Goal: Task Accomplishment & Management: Use online tool/utility

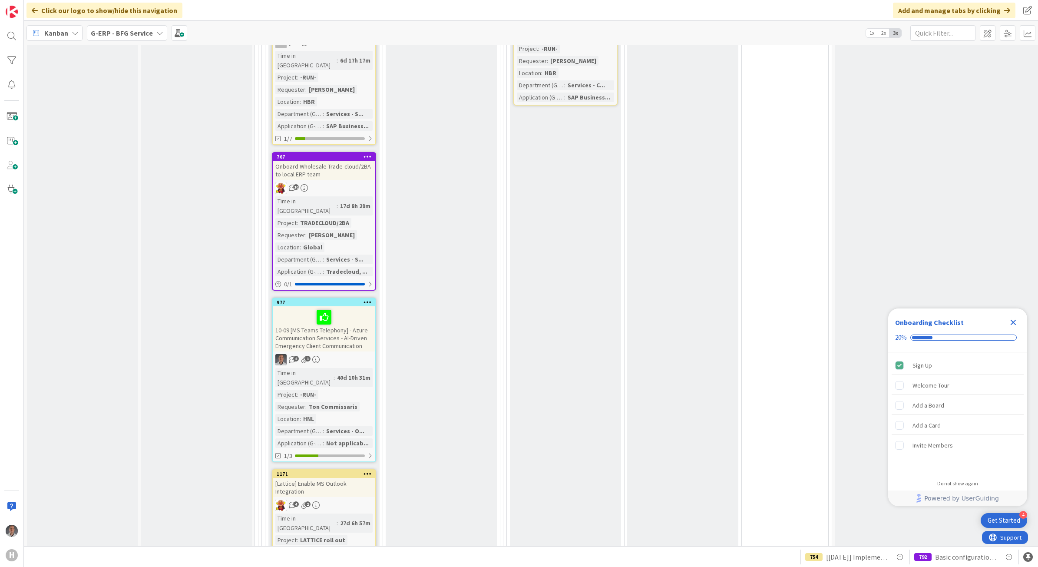
scroll to position [1171, 0]
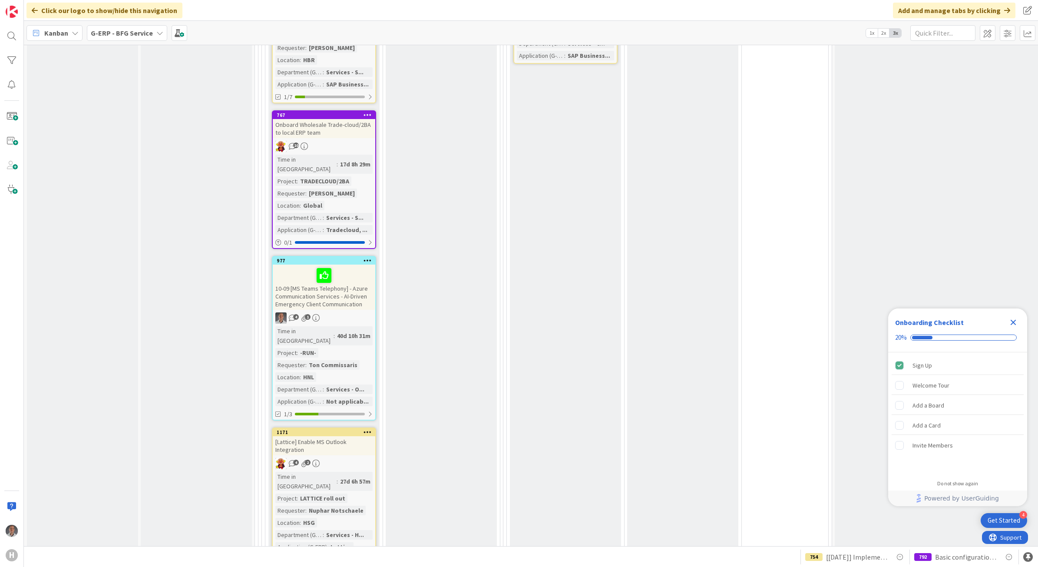
click at [361, 265] on div "10-09 [MS Teams Telephony] - Azure Communication Services - AI-Driven Emergency…" at bounding box center [324, 287] width 103 height 45
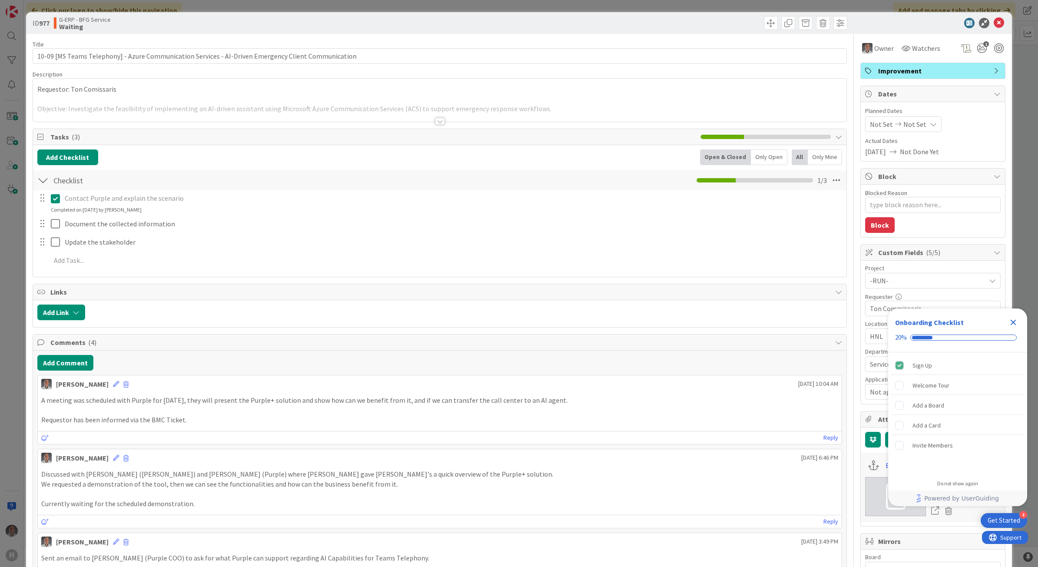
type textarea "x"
click at [66, 361] on button "Add Comment" at bounding box center [65, 363] width 56 height 16
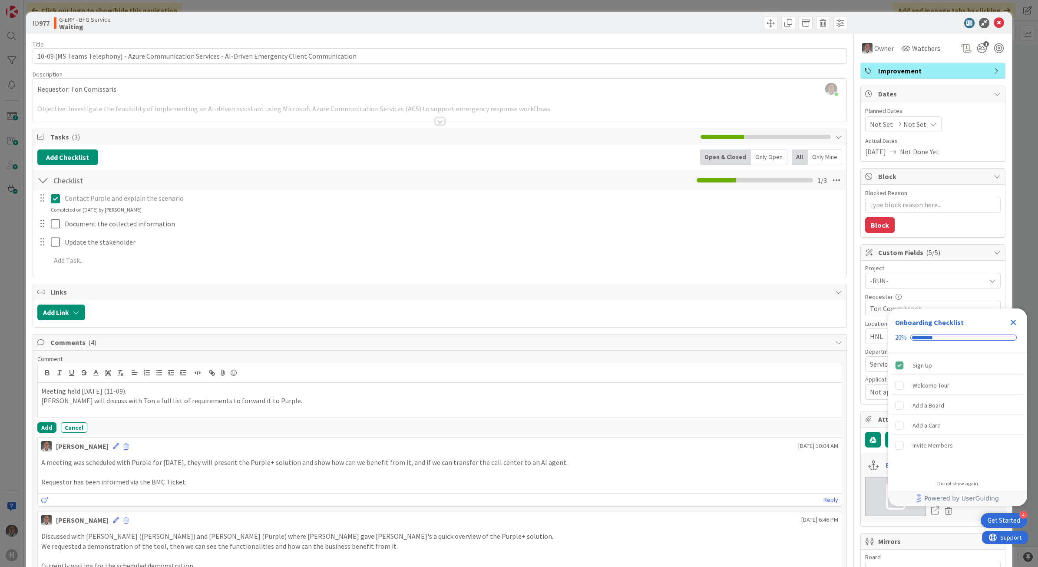
click at [1015, 322] on icon "Close Checklist" at bounding box center [1013, 322] width 10 height 10
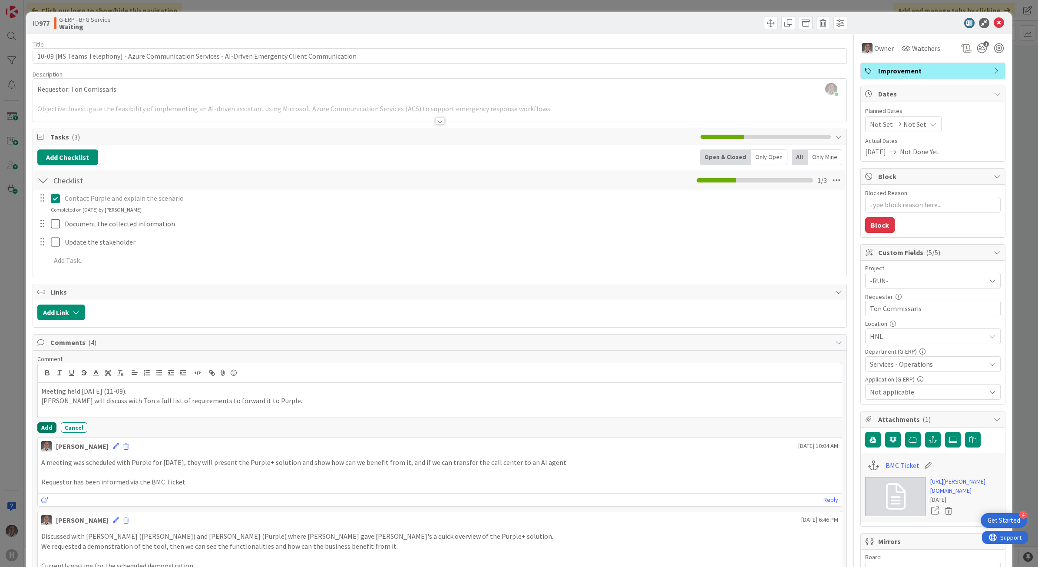
click at [46, 428] on button "Add" at bounding box center [46, 427] width 19 height 10
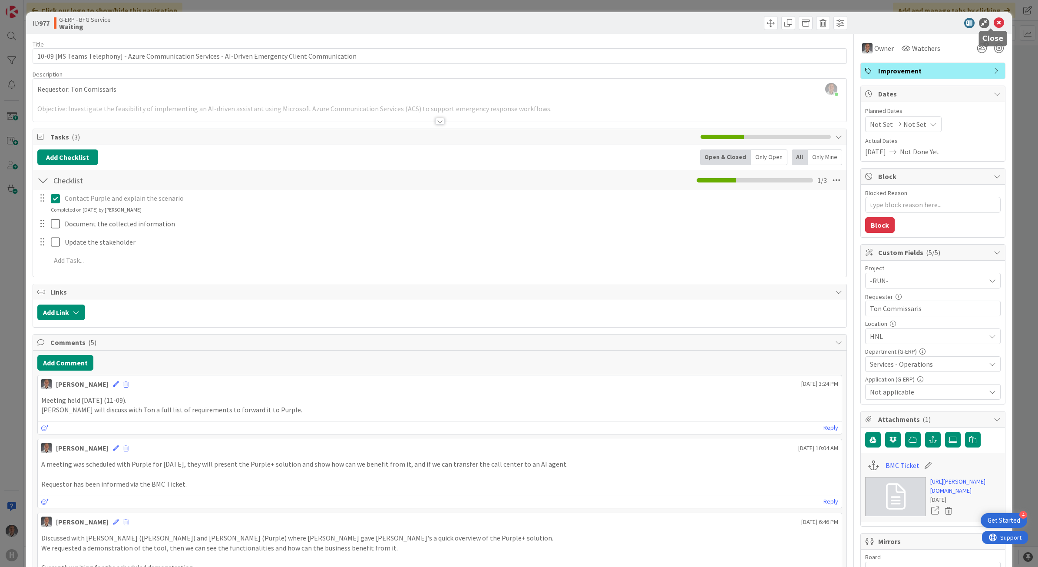
click at [994, 24] on icon at bounding box center [999, 23] width 10 height 10
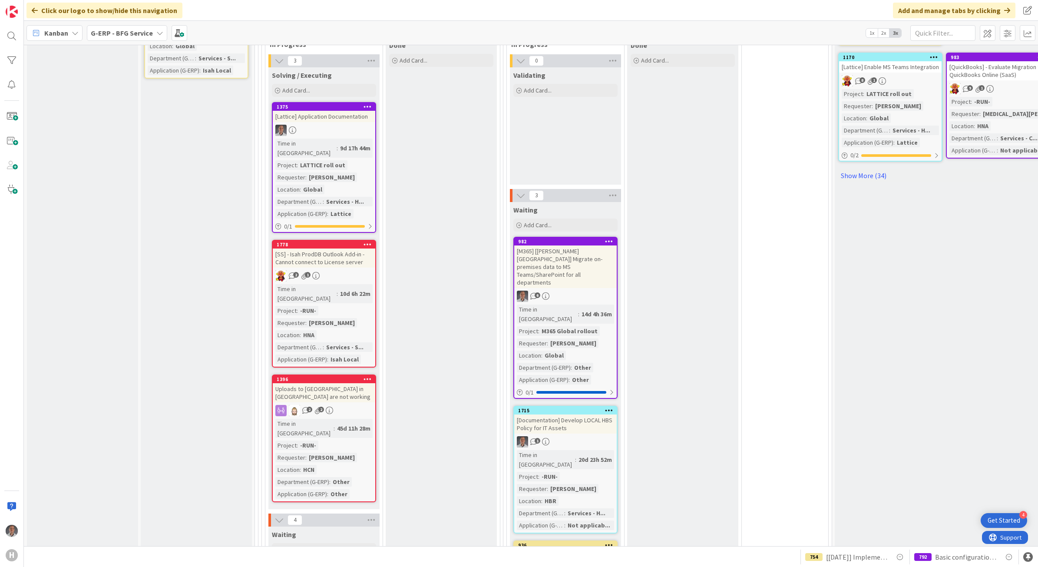
scroll to position [574, 0]
click at [577, 250] on div "[M365] [[PERSON_NAME] [GEOGRAPHIC_DATA]] Migrate on-premises data to MS Teams/S…" at bounding box center [565, 267] width 103 height 43
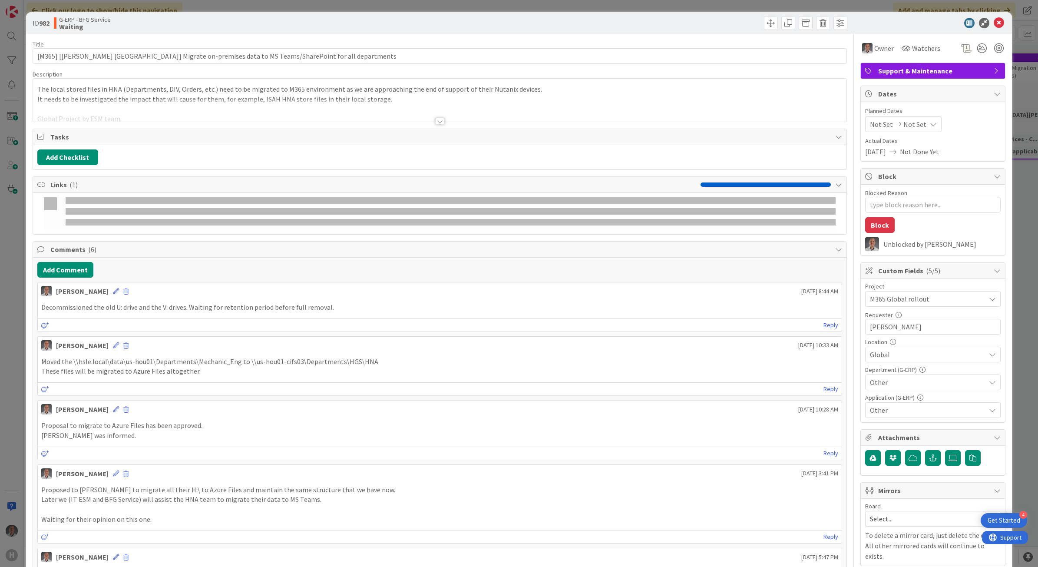
type textarea "x"
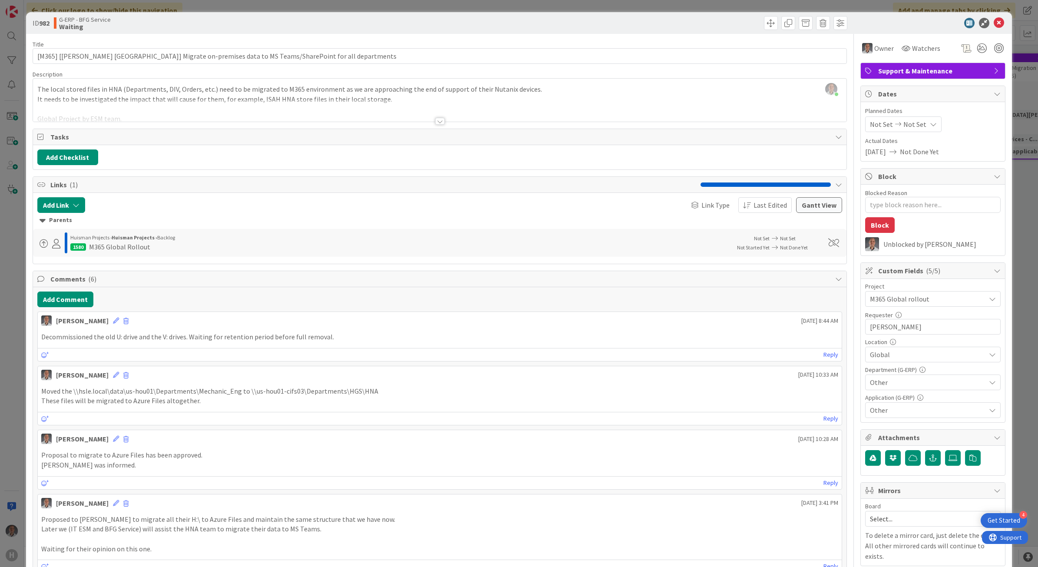
click at [439, 124] on div at bounding box center [440, 121] width 10 height 7
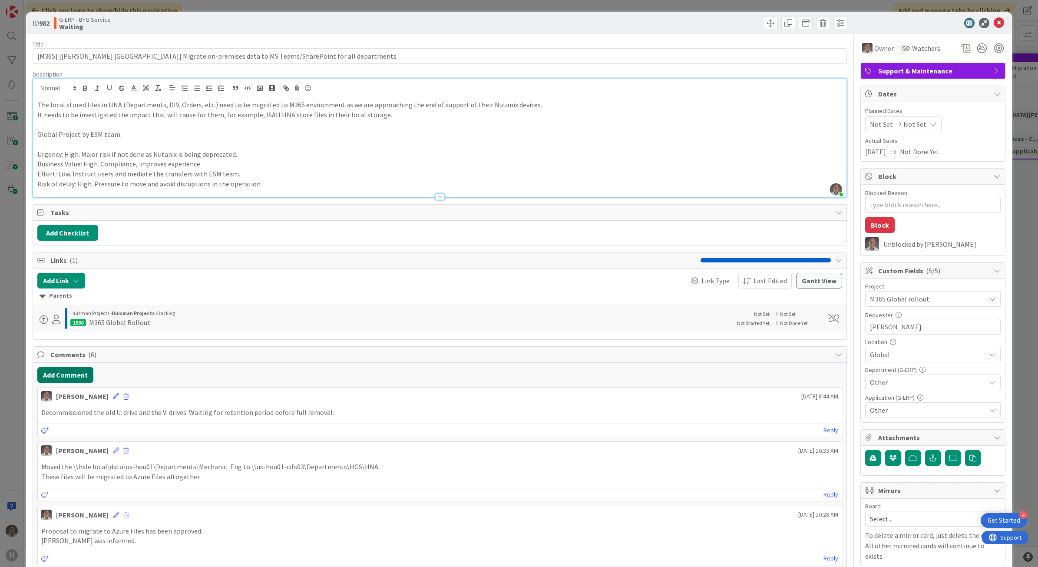
click at [78, 378] on button "Add Comment" at bounding box center [65, 375] width 56 height 16
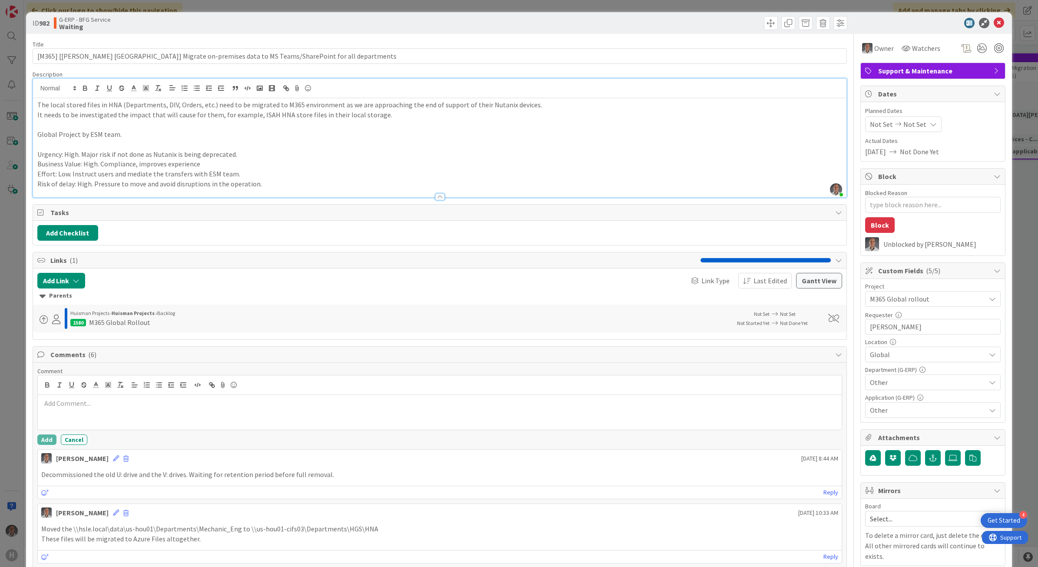
click at [115, 407] on p at bounding box center [440, 403] width 798 height 10
click at [45, 440] on button "Add" at bounding box center [46, 439] width 19 height 10
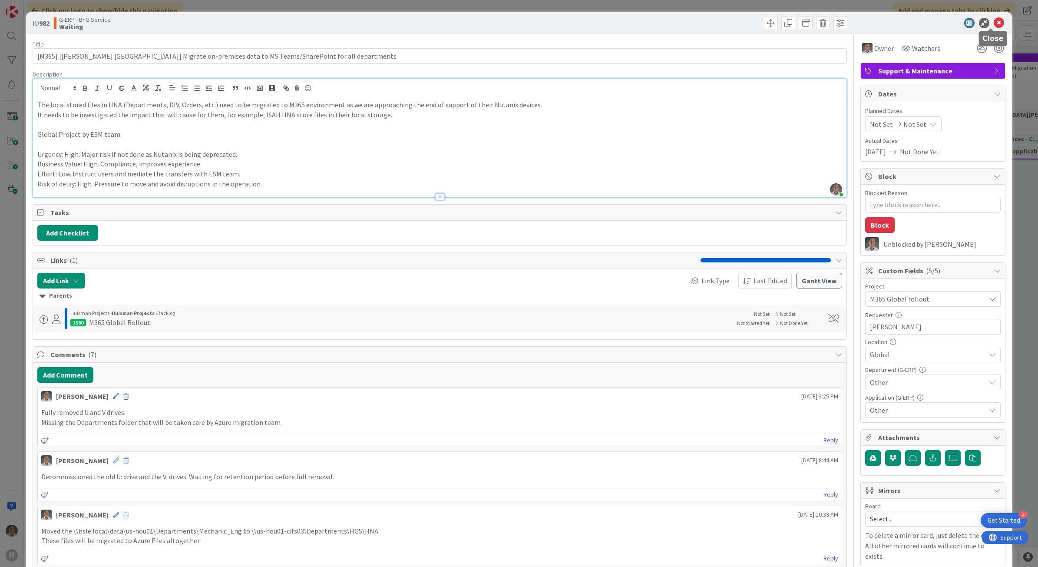
click at [994, 23] on icon at bounding box center [999, 23] width 10 height 10
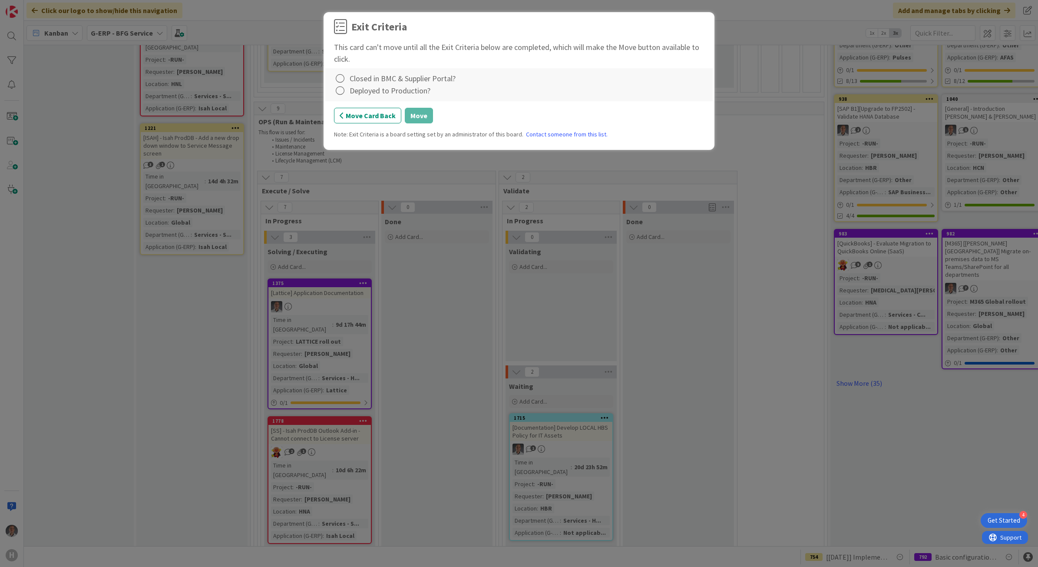
scroll to position [398, 11]
click at [373, 78] on div "Closed in BMC & Supplier Portal?" at bounding box center [403, 79] width 106 height 12
drag, startPoint x: 350, startPoint y: 78, endPoint x: 343, endPoint y: 78, distance: 6.5
click at [348, 78] on div "Closed in BMC & Supplier Portal?" at bounding box center [519, 79] width 370 height 12
click at [341, 79] on icon at bounding box center [340, 79] width 12 height 12
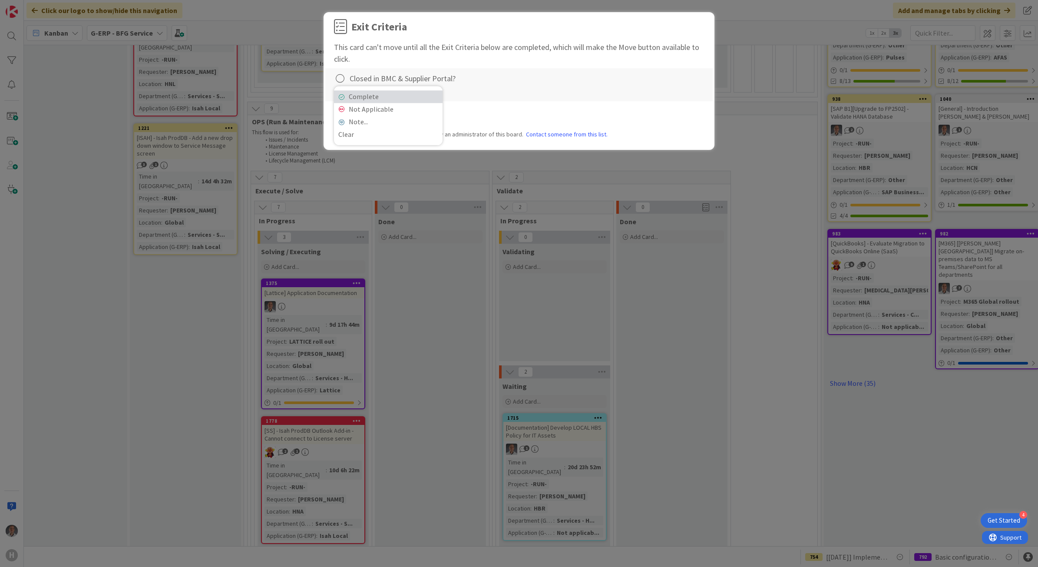
click at [341, 94] on icon at bounding box center [341, 96] width 6 height 5
click at [341, 76] on icon at bounding box center [340, 79] width 12 height 12
click at [350, 107] on link "Not Applicable" at bounding box center [388, 109] width 109 height 13
click at [339, 94] on icon at bounding box center [340, 91] width 12 height 12
click at [344, 121] on link "Not Applicable" at bounding box center [388, 121] width 109 height 13
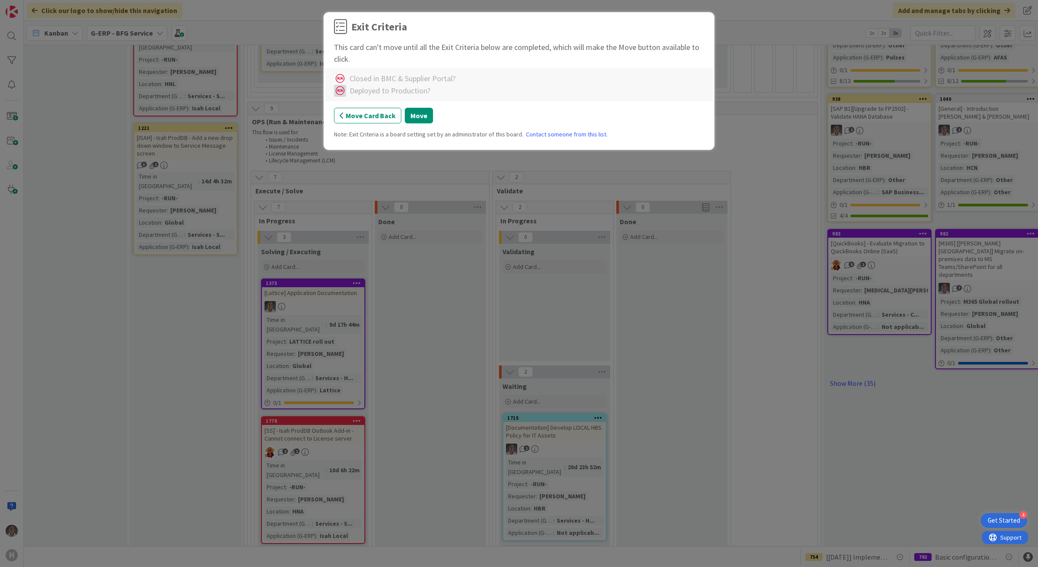
click at [339, 92] on icon at bounding box center [340, 91] width 12 height 12
click at [344, 107] on link "Complete" at bounding box center [388, 109] width 109 height 13
click at [413, 118] on button "Move" at bounding box center [419, 116] width 28 height 16
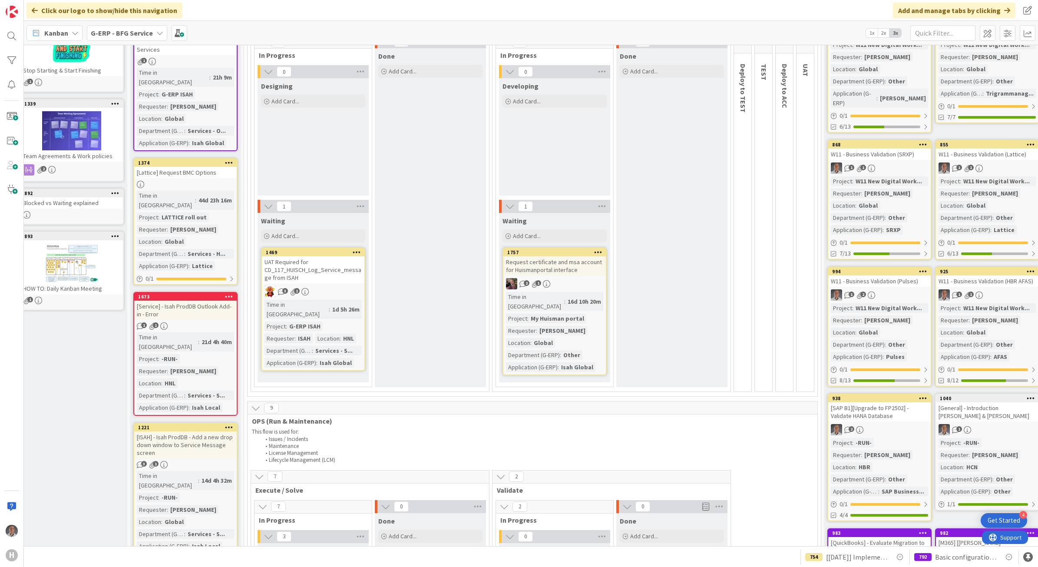
scroll to position [0, 11]
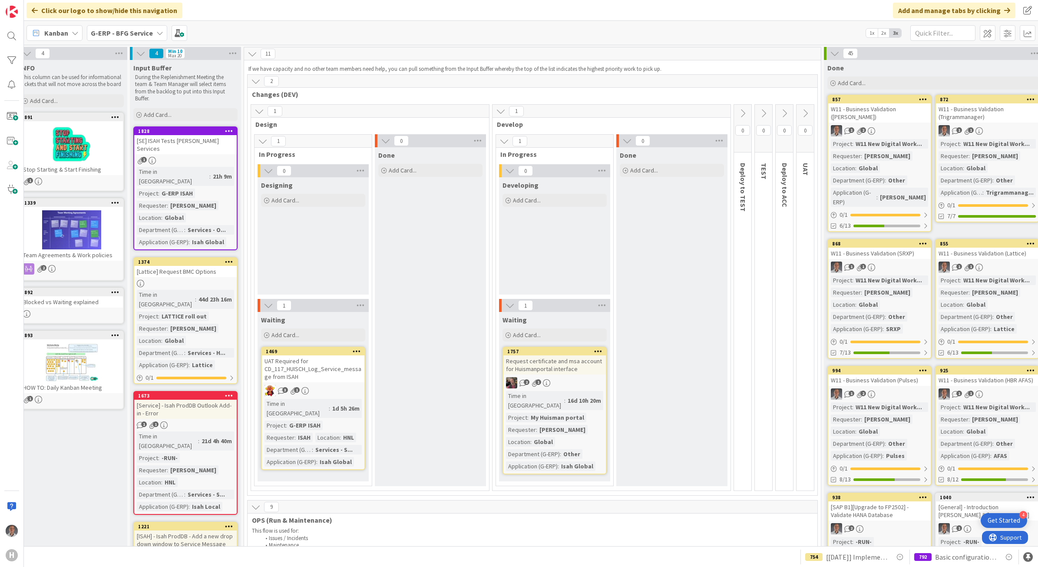
click at [140, 29] on b "G-ERP - BFG Service" at bounding box center [122, 33] width 62 height 9
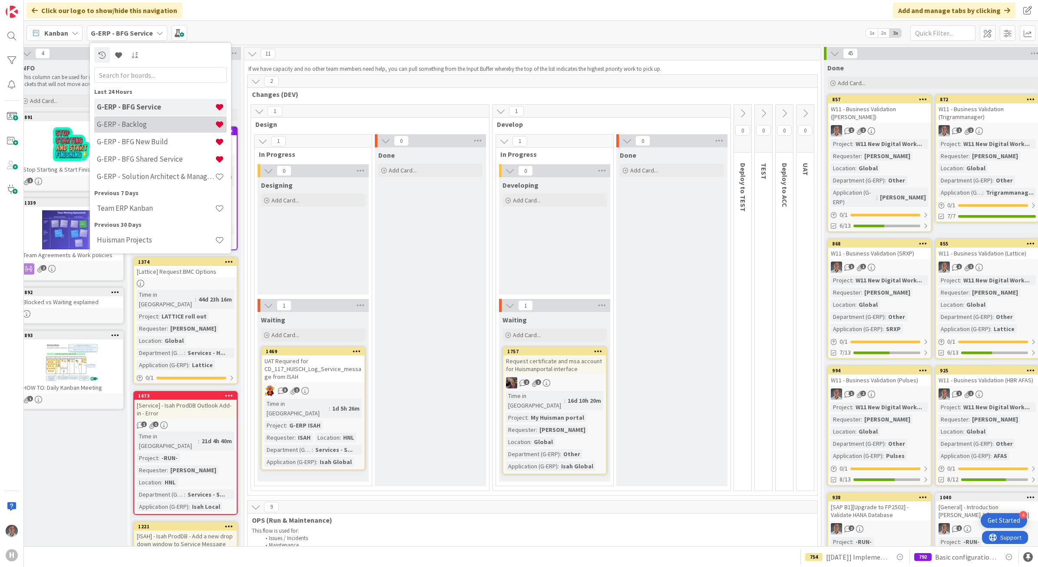
click at [158, 123] on h4 "G-ERP - Backlog" at bounding box center [156, 124] width 118 height 9
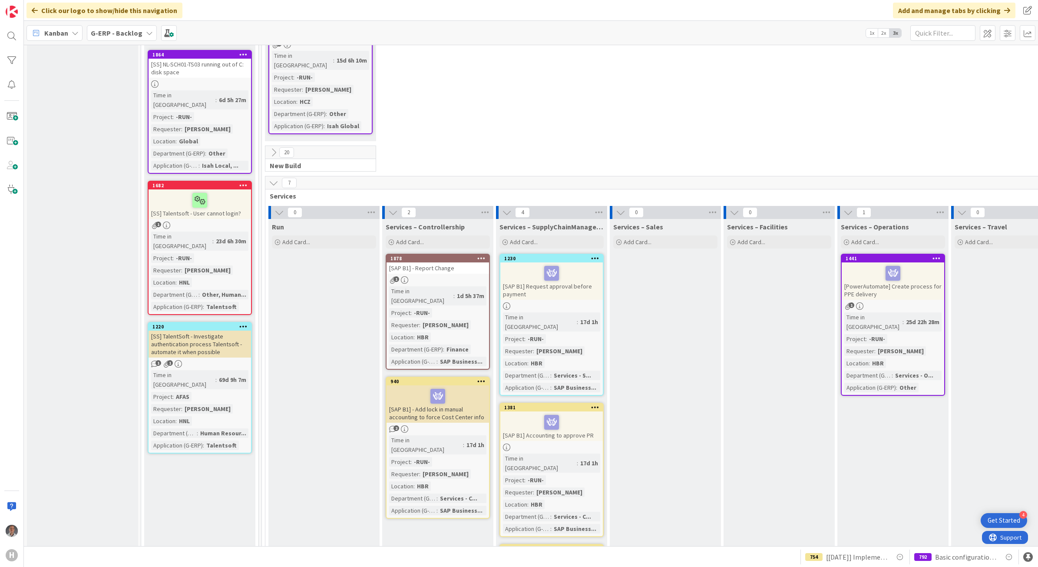
scroll to position [2172, 0]
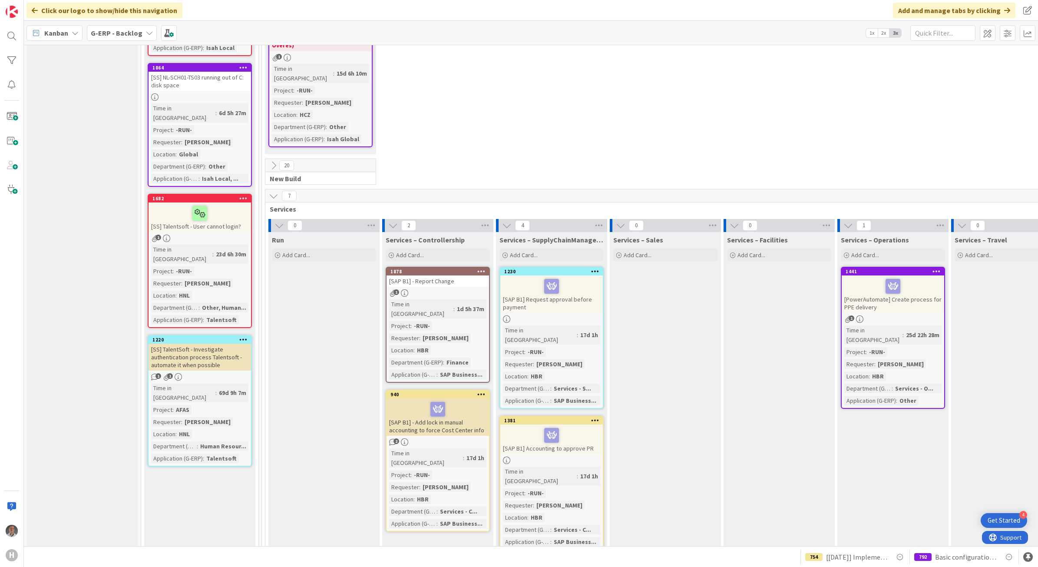
click at [437, 275] on div "[SAP B1] - Report Change" at bounding box center [438, 280] width 103 height 11
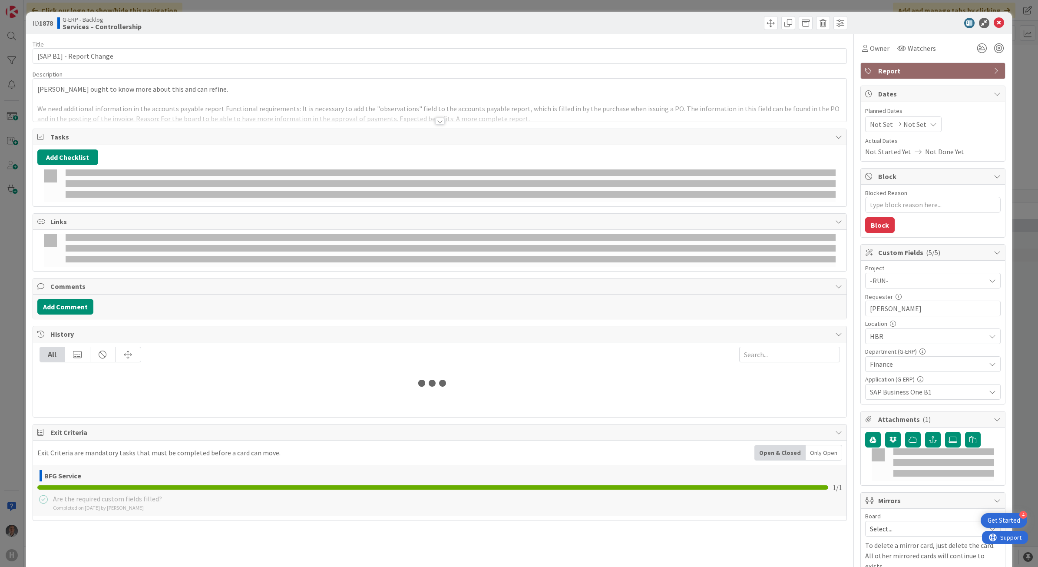
type textarea "x"
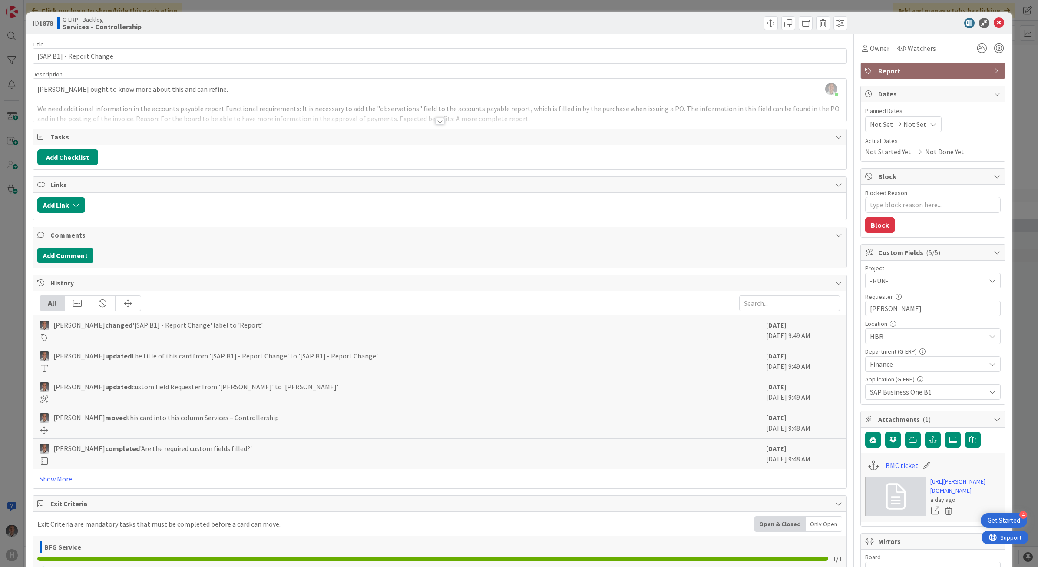
click at [435, 125] on div at bounding box center [440, 121] width 10 height 7
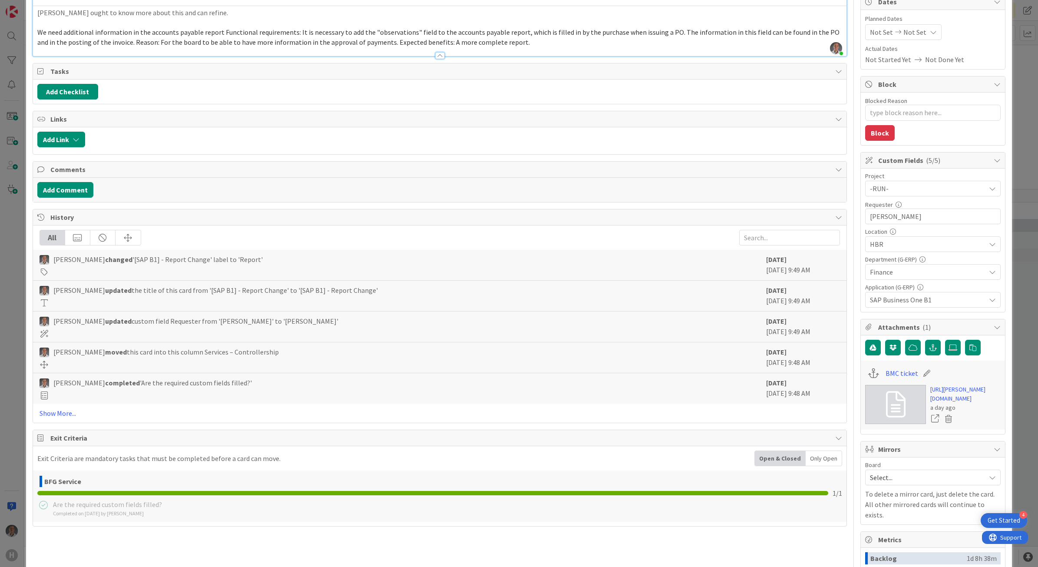
scroll to position [42, 0]
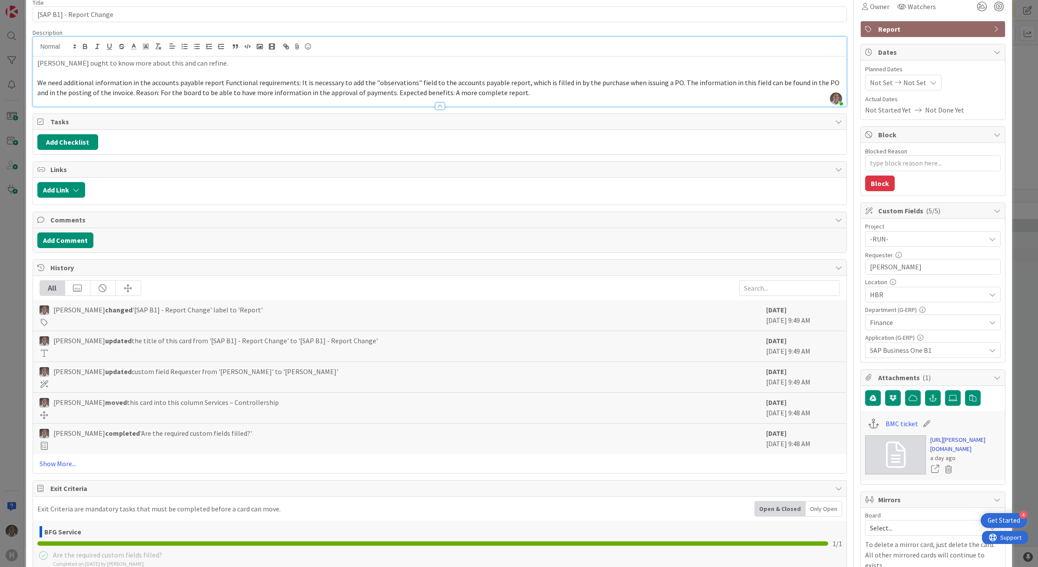
click at [958, 452] on link "[URL][PERSON_NAME][DOMAIN_NAME]" at bounding box center [965, 444] width 70 height 18
